Goal: Use online tool/utility: Utilize a website feature to perform a specific function

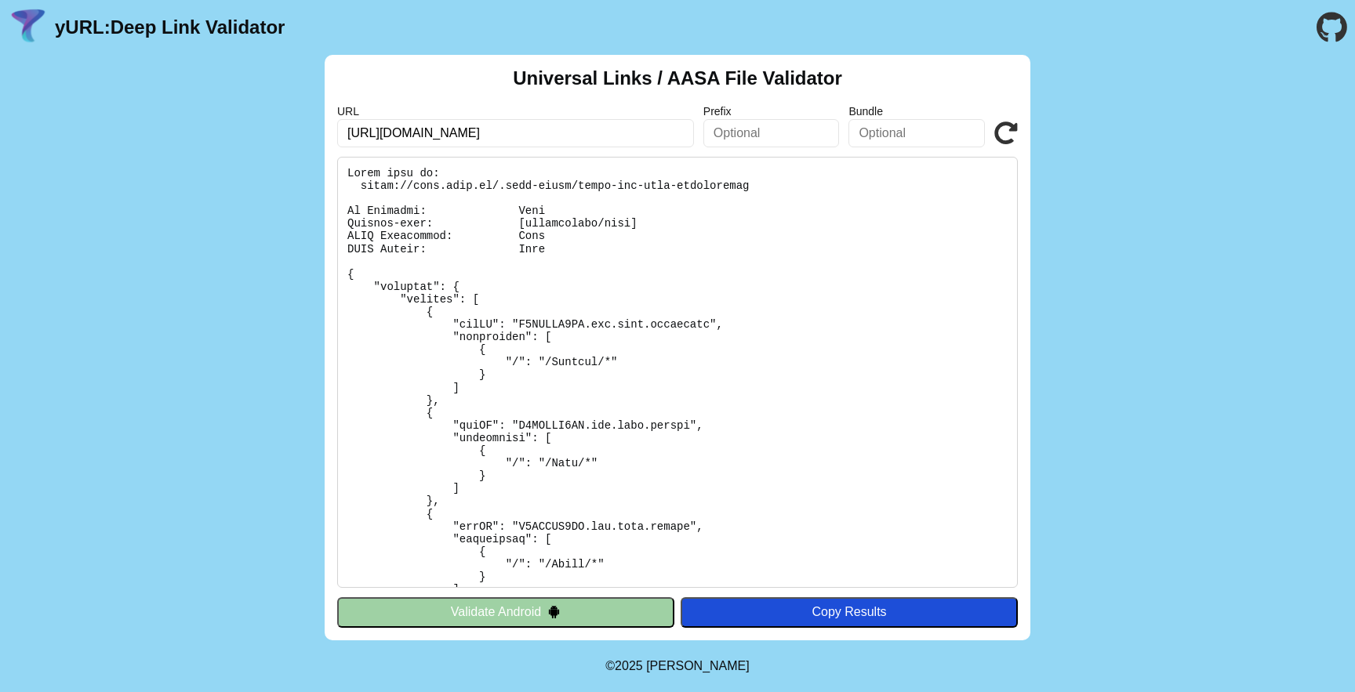
click at [392, 133] on input "[URL][DOMAIN_NAME]" at bounding box center [515, 133] width 357 height 28
type input "[URL][DOMAIN_NAME]"
click at [572, 618] on button "Validate Android" at bounding box center [505, 613] width 337 height 30
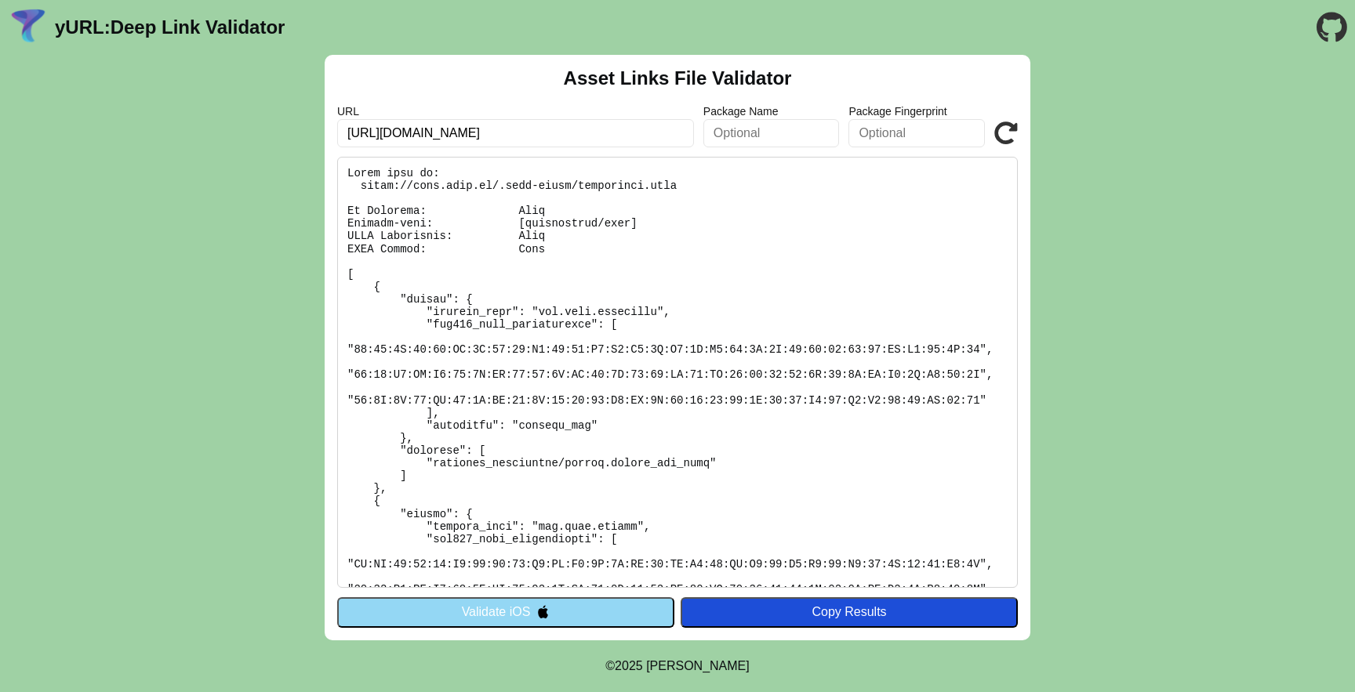
click at [401, 133] on input "[URL][DOMAIN_NAME]" at bounding box center [515, 133] width 357 height 28
type input "[URL][DOMAIN_NAME]"
click at [1002, 134] on icon at bounding box center [1006, 134] width 24 height 24
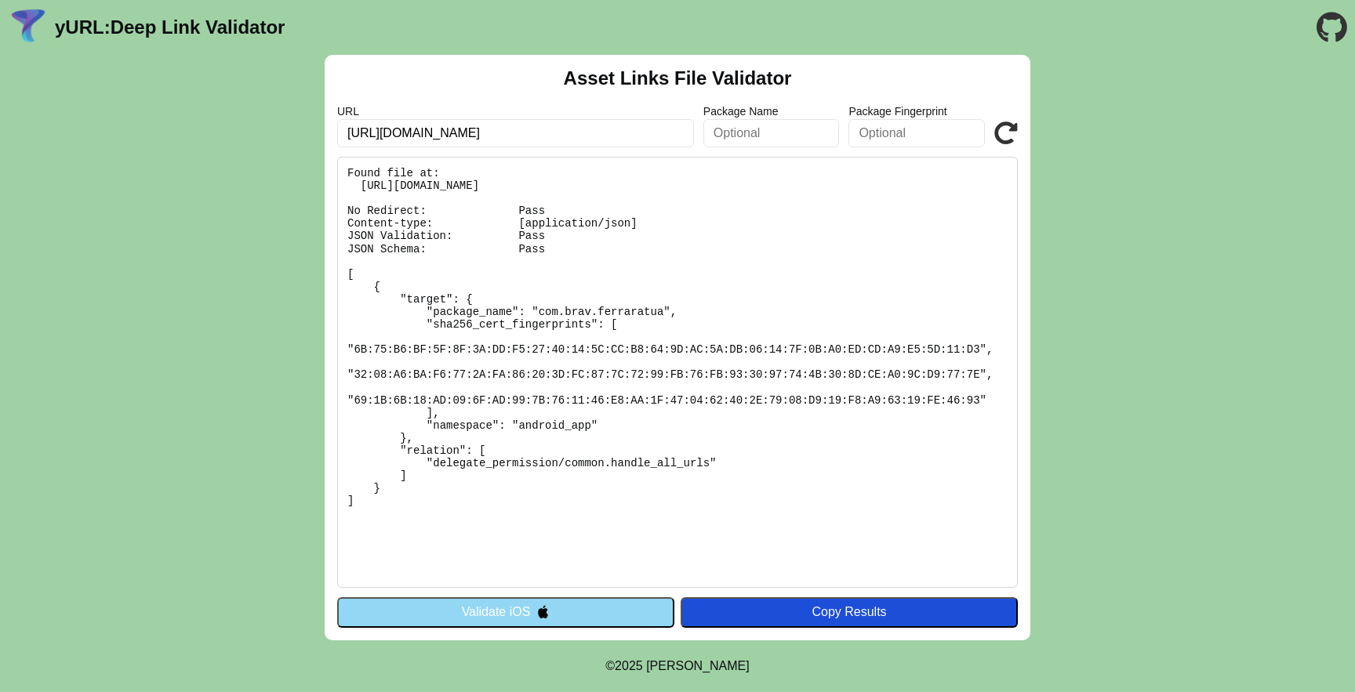
click at [514, 614] on button "Validate iOS" at bounding box center [505, 613] width 337 height 30
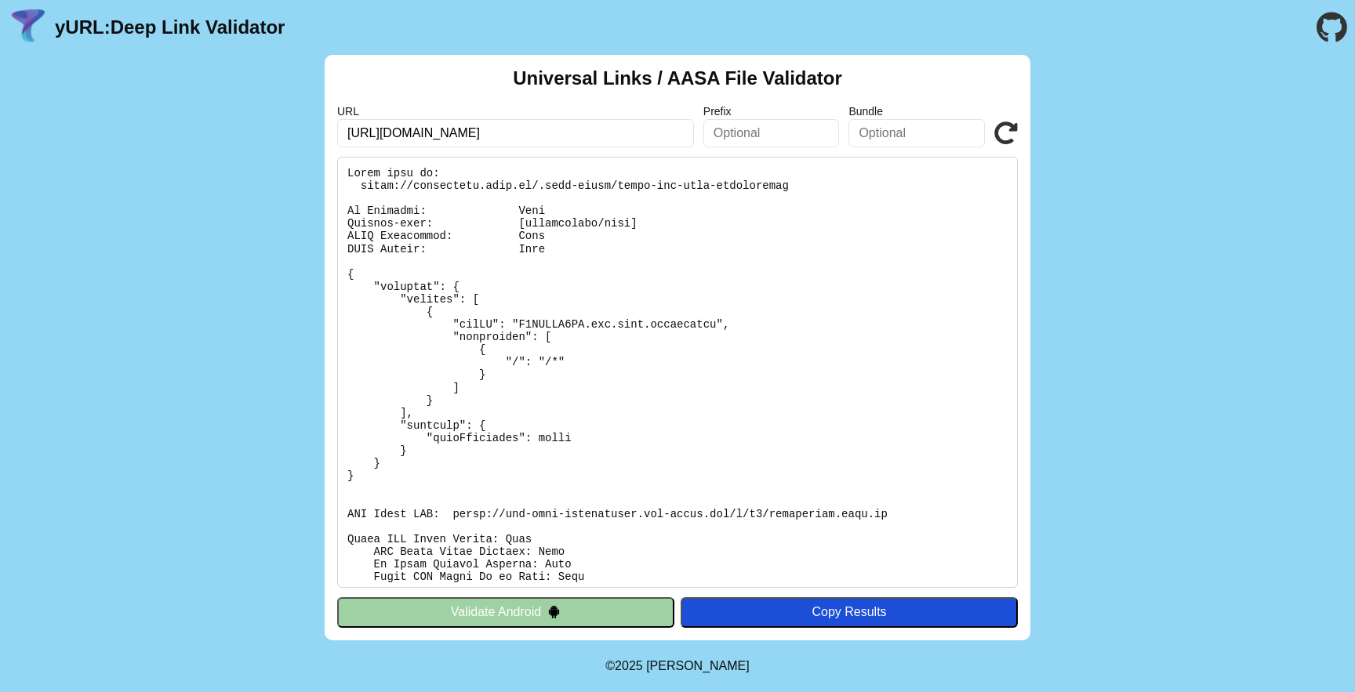
click at [398, 137] on input "https://ferraratua.brav.it/" at bounding box center [515, 133] width 357 height 28
type input "https://mover.brav.it/"
click at [997, 139] on icon at bounding box center [1006, 134] width 24 height 24
click at [398, 133] on input "[URL][DOMAIN_NAME]" at bounding box center [515, 133] width 357 height 28
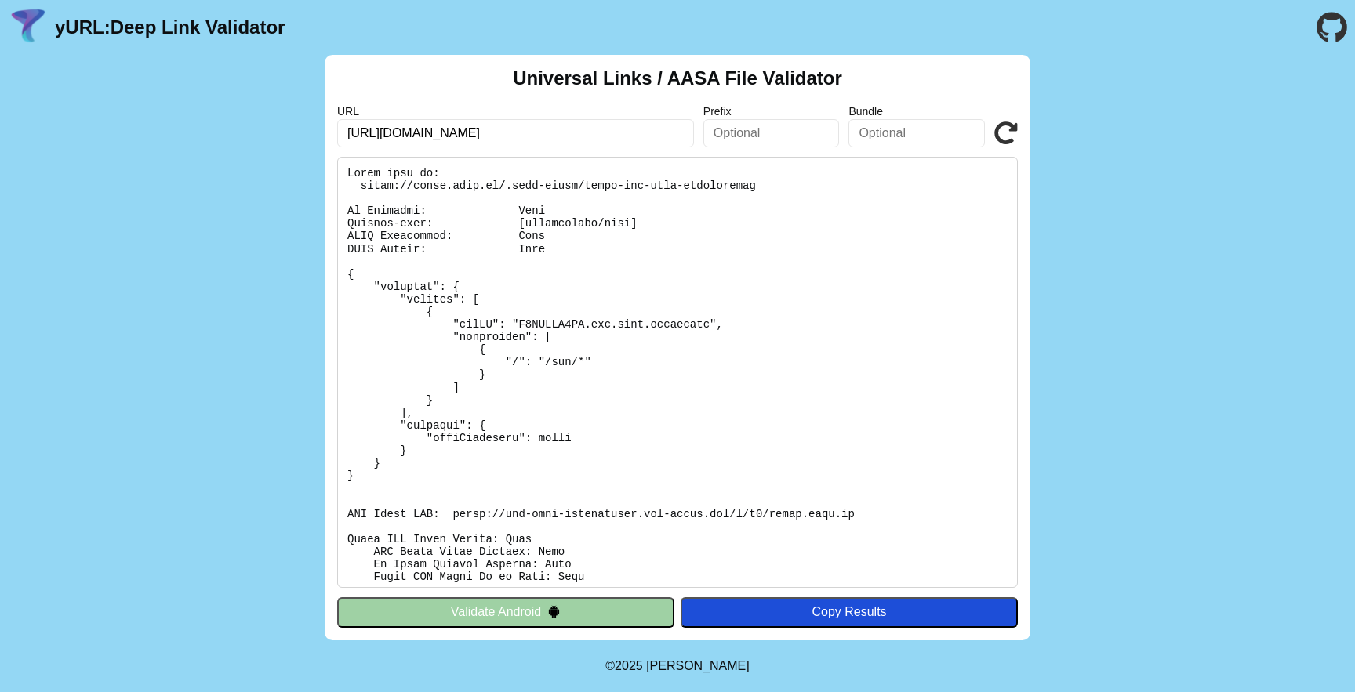
click at [398, 133] on input "[URL][DOMAIN_NAME]" at bounding box center [515, 133] width 357 height 28
type input "[URL][DOMAIN_NAME]"
click at [1012, 133] on icon at bounding box center [1006, 134] width 24 height 24
click at [388, 138] on input "https://movs.brav.it/" at bounding box center [515, 133] width 357 height 28
click at [389, 138] on input "https://movs.brav.it/" at bounding box center [515, 133] width 357 height 28
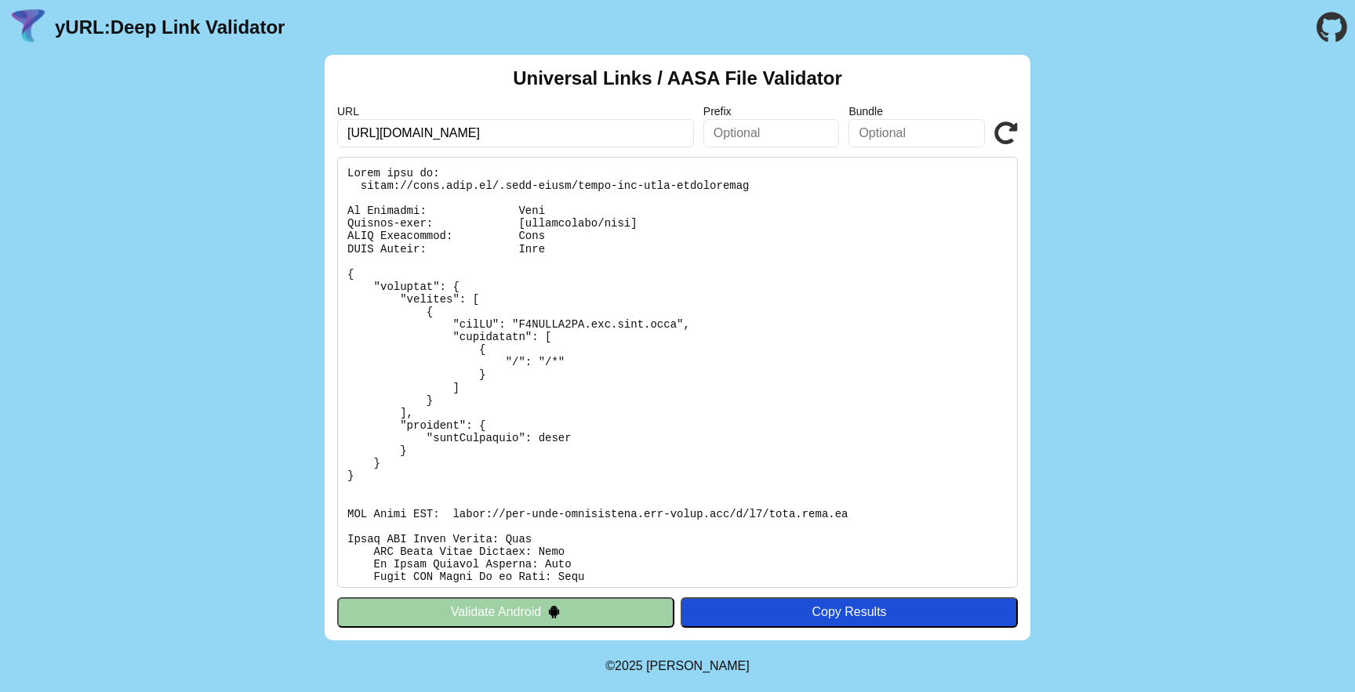
type input "[URL][DOMAIN_NAME]"
click at [1006, 129] on icon at bounding box center [1006, 134] width 24 height 24
click at [562, 605] on button "Validate Android" at bounding box center [505, 613] width 337 height 30
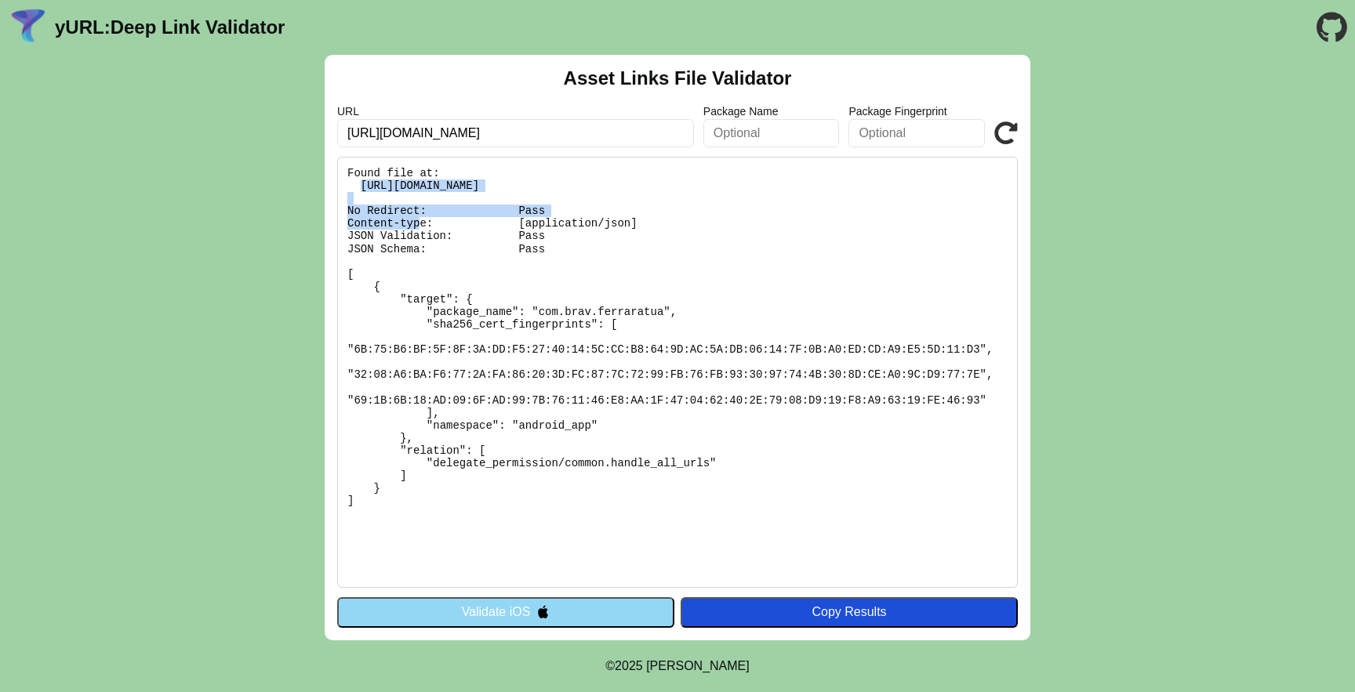
drag, startPoint x: 717, startPoint y: 183, endPoint x: 362, endPoint y: 187, distance: 355.2
click at [362, 187] on pre "Found file at: [URL][DOMAIN_NAME] No Redirect: Pass Content-type: [application/…" at bounding box center [677, 372] width 681 height 431
click at [423, 130] on input "[URL][DOMAIN_NAME]" at bounding box center [515, 133] width 357 height 28
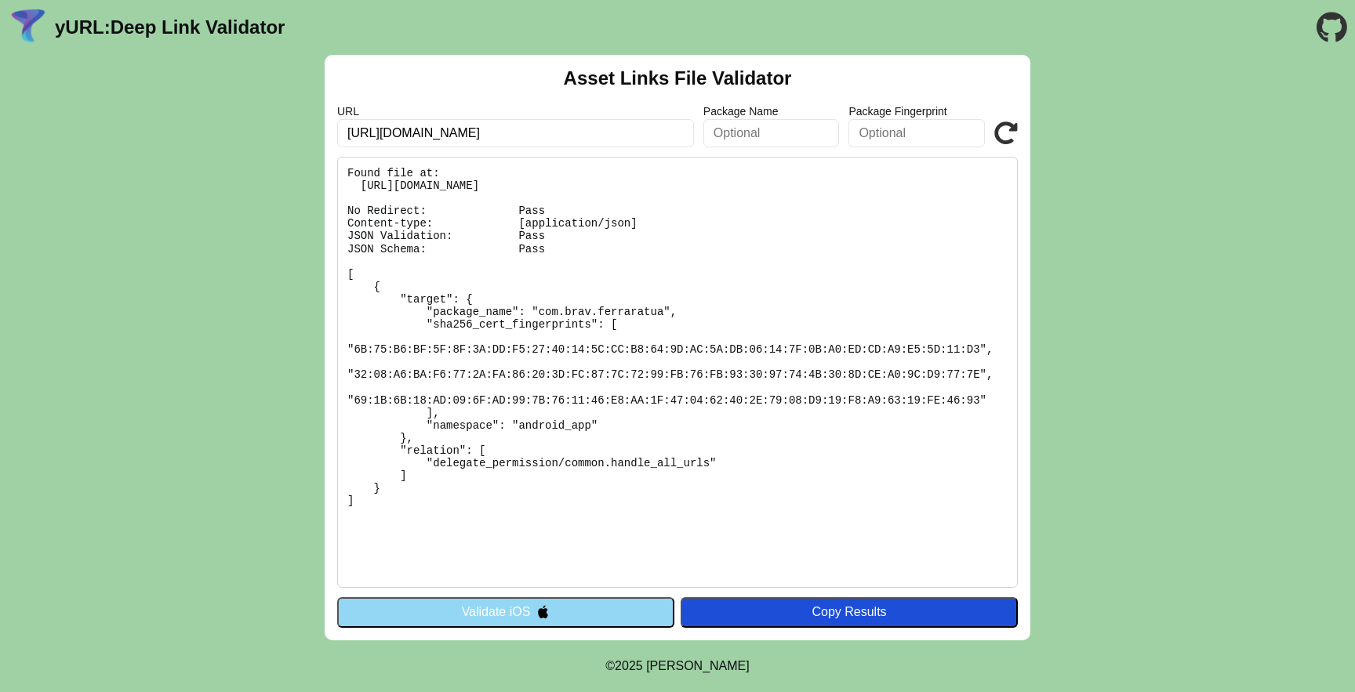
click at [539, 151] on div "Asset Links File Validator URL [URL][DOMAIN_NAME] Package Name Package Fingerpr…" at bounding box center [678, 348] width 706 height 586
drag, startPoint x: 430, startPoint y: 133, endPoint x: 385, endPoint y: 133, distance: 44.7
click at [384, 133] on input "[URL][DOMAIN_NAME]" at bounding box center [515, 133] width 357 height 28
